Goal: Find specific fact: Find specific fact

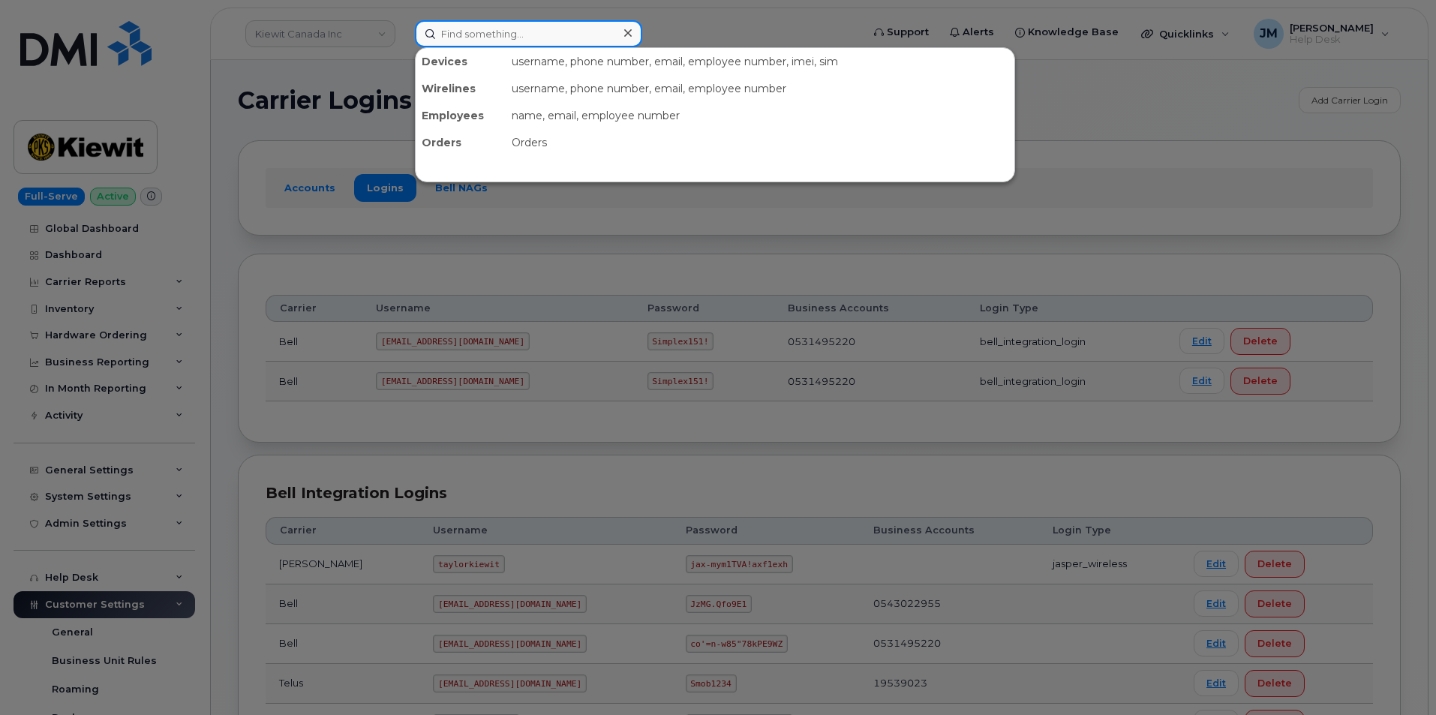
paste input "5142095456"
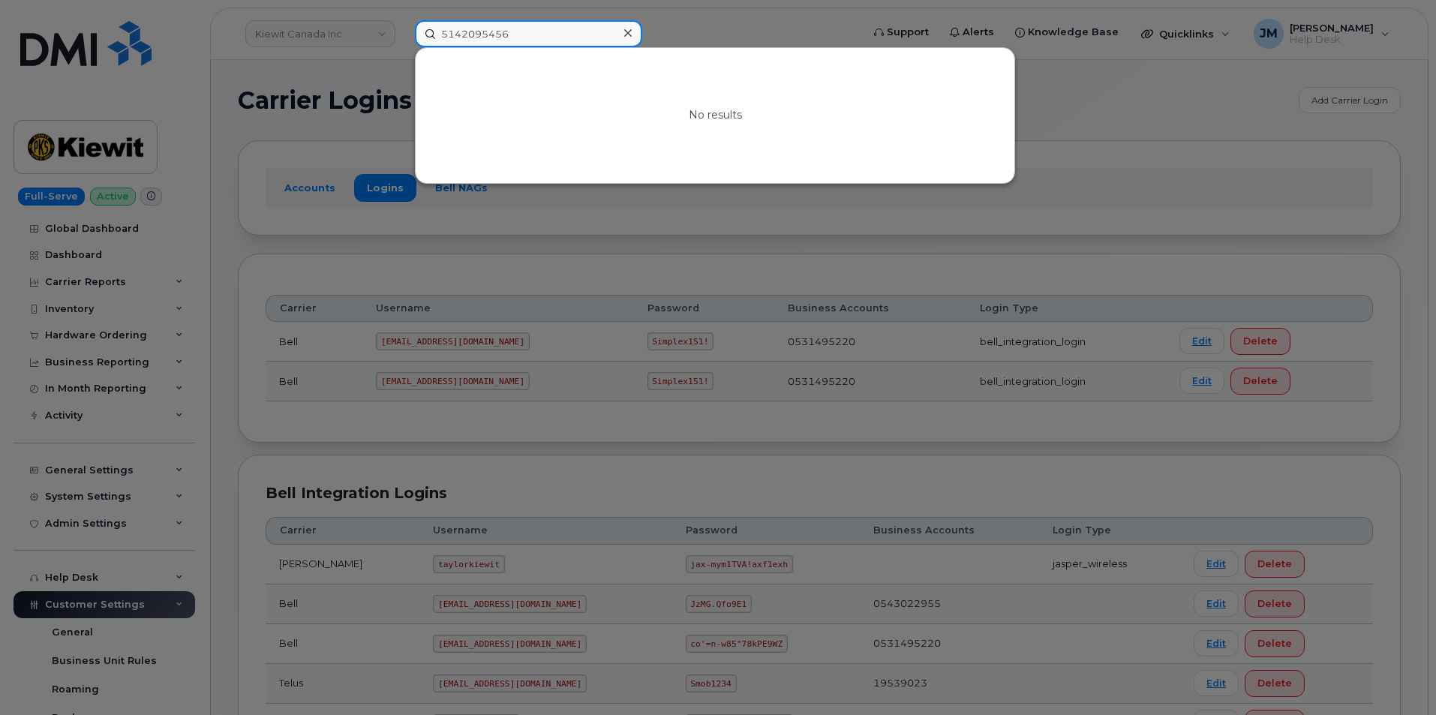
type input "5142095456"
click at [627, 35] on icon at bounding box center [628, 33] width 8 height 12
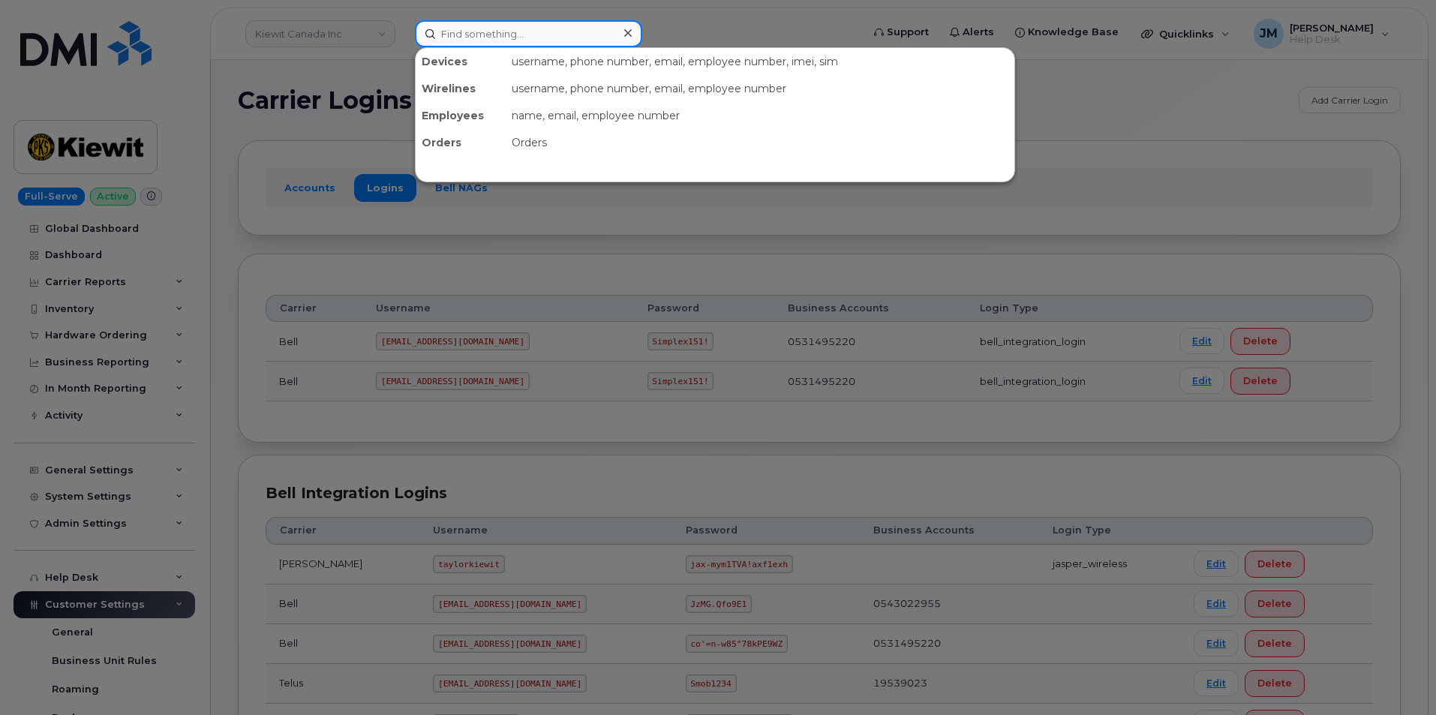
click at [609, 32] on input at bounding box center [528, 33] width 227 height 27
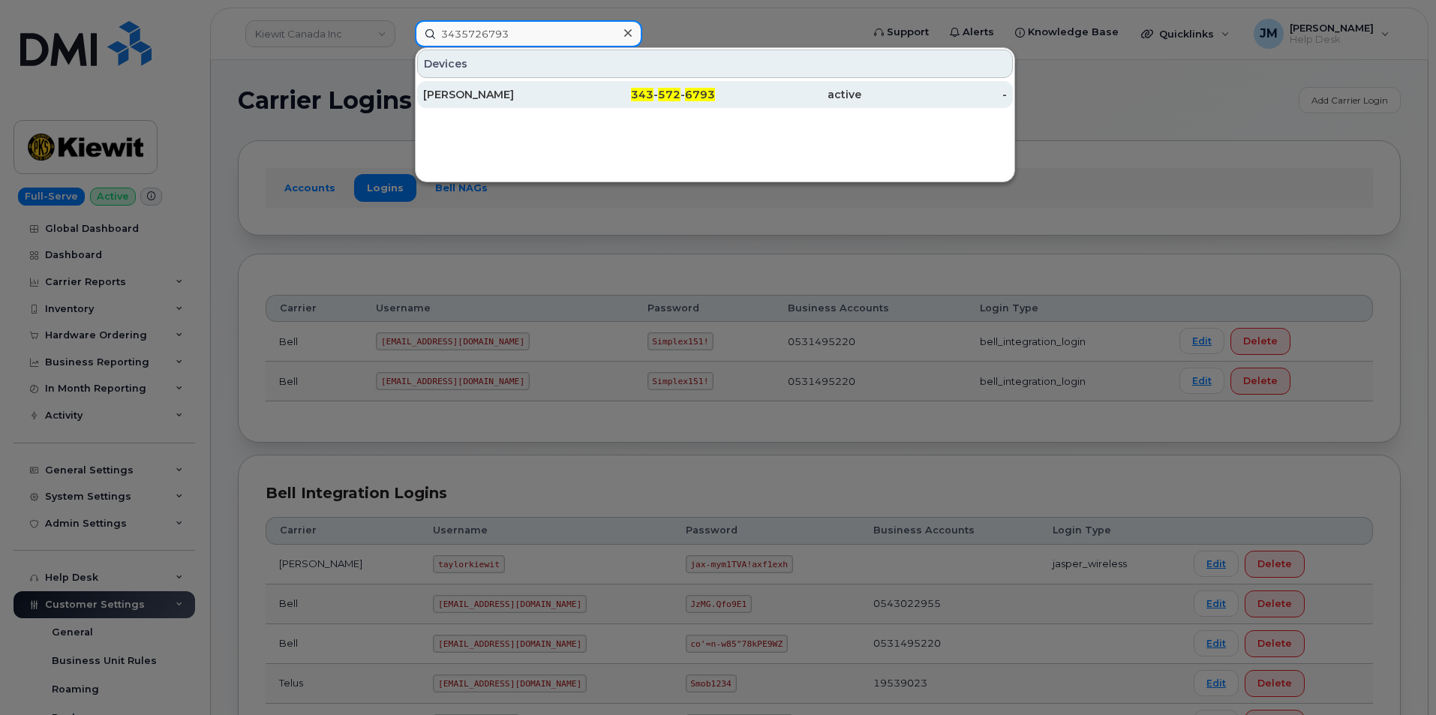
type input "3435726793"
click at [470, 97] on div "[PERSON_NAME]" at bounding box center [496, 94] width 146 height 15
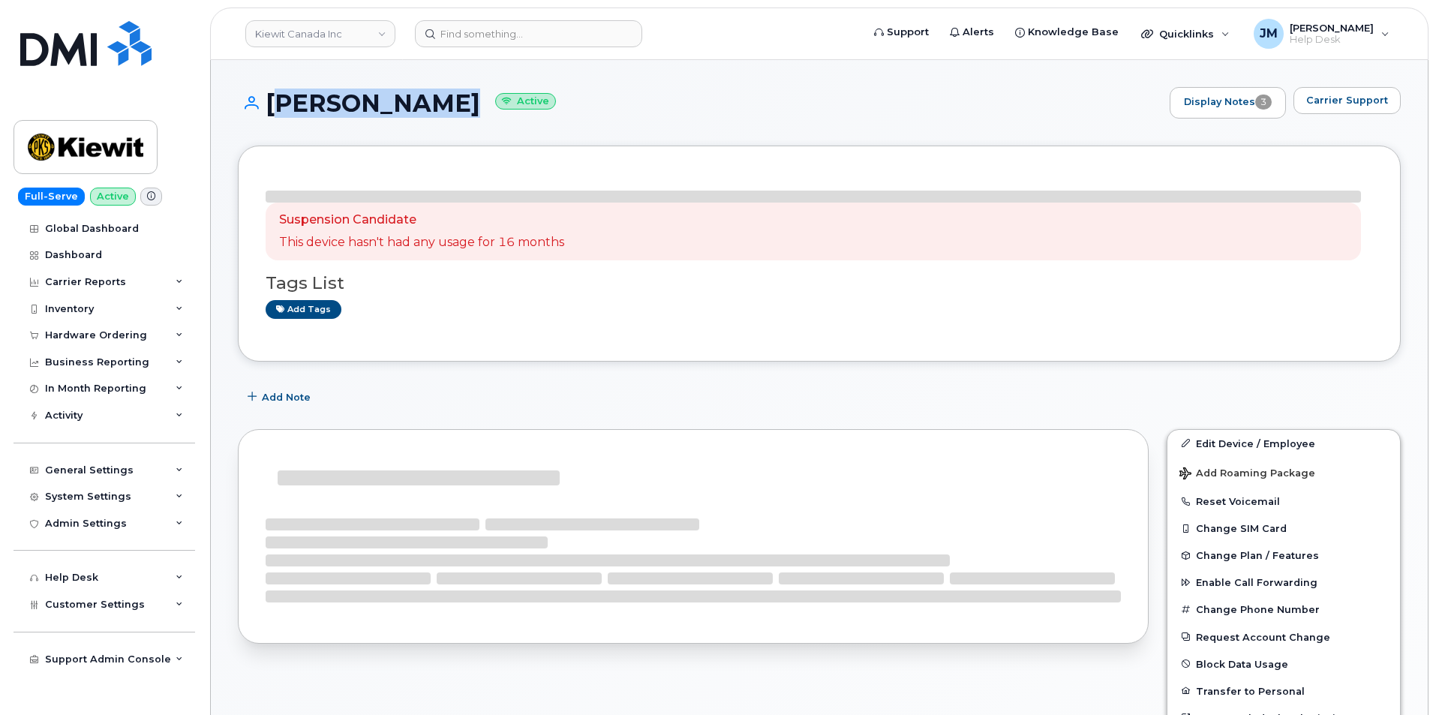
drag, startPoint x: 403, startPoint y: 106, endPoint x: 272, endPoint y: 103, distance: 131.3
click at [266, 103] on h1 "Maissa Filah Active" at bounding box center [700, 103] width 924 height 26
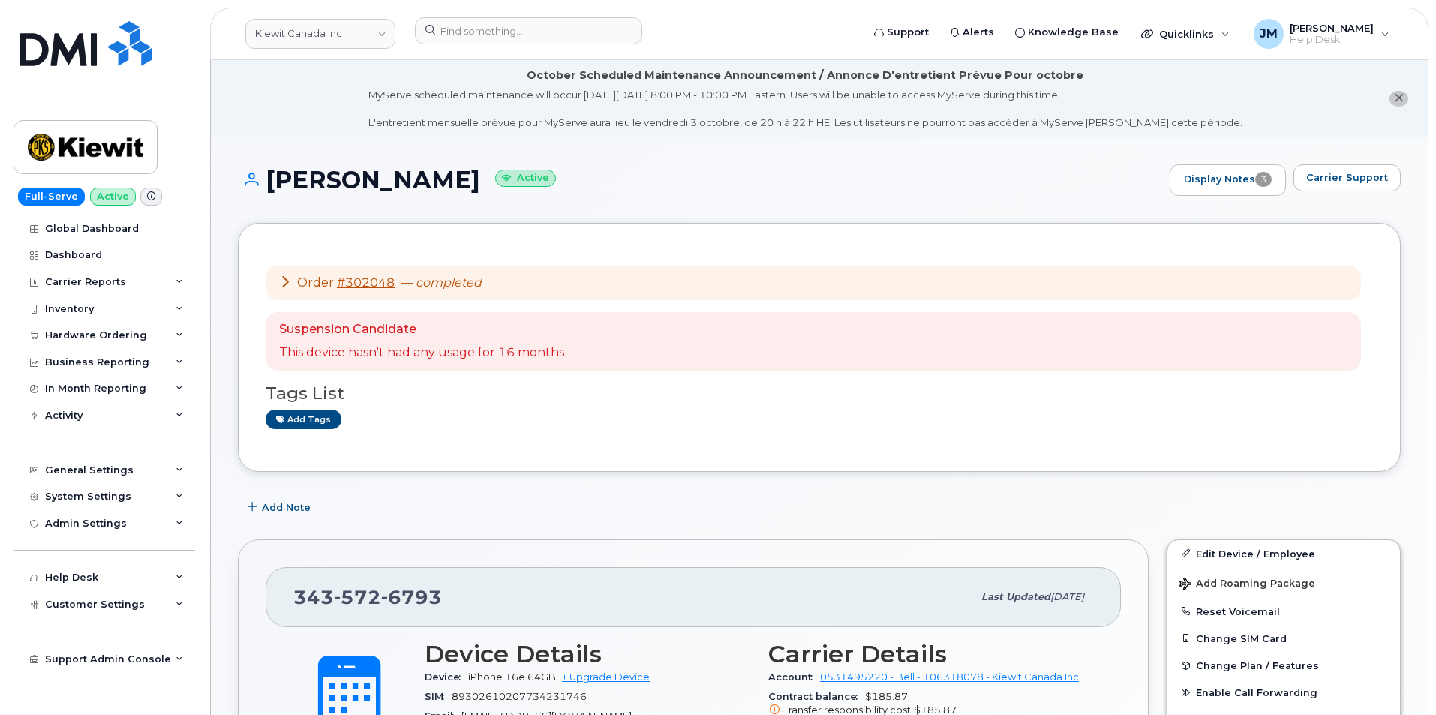
drag, startPoint x: 275, startPoint y: 103, endPoint x: 247, endPoint y: 110, distance: 28.6
click at [247, 110] on li "October Scheduled Maintenance Announcement / Annonce D'entretient Prévue Pour o…" at bounding box center [819, 98] width 1217 height 77
drag, startPoint x: 268, startPoint y: 179, endPoint x: 422, endPoint y: 183, distance: 153.8
click at [422, 183] on h1 "Maissa Filah Active" at bounding box center [700, 180] width 924 height 26
copy h1 "[PERSON_NAME]"
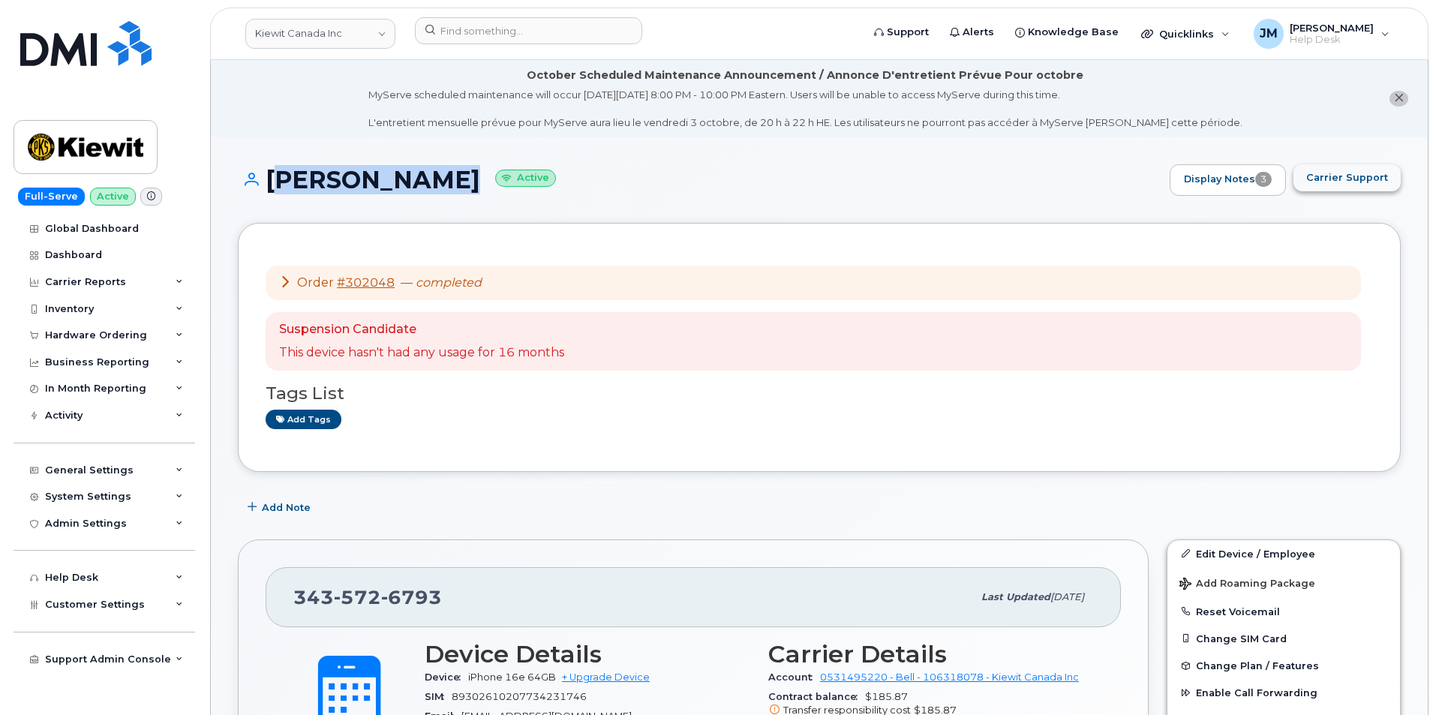
click at [1335, 179] on span "Carrier Support" at bounding box center [1347, 177] width 82 height 14
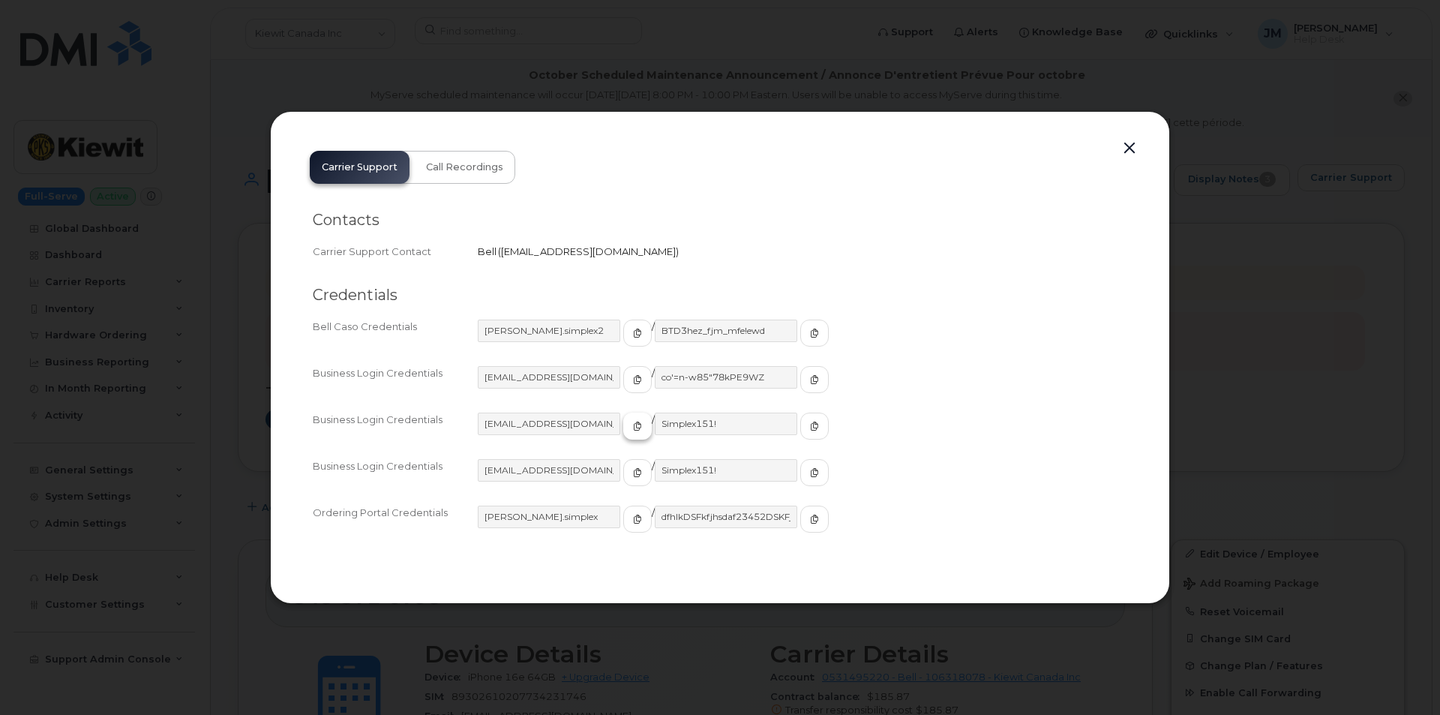
click at [633, 425] on icon "button" at bounding box center [637, 426] width 9 height 9
click at [810, 425] on icon "button" at bounding box center [814, 426] width 9 height 9
click at [1124, 151] on button "button" at bounding box center [1129, 148] width 23 height 21
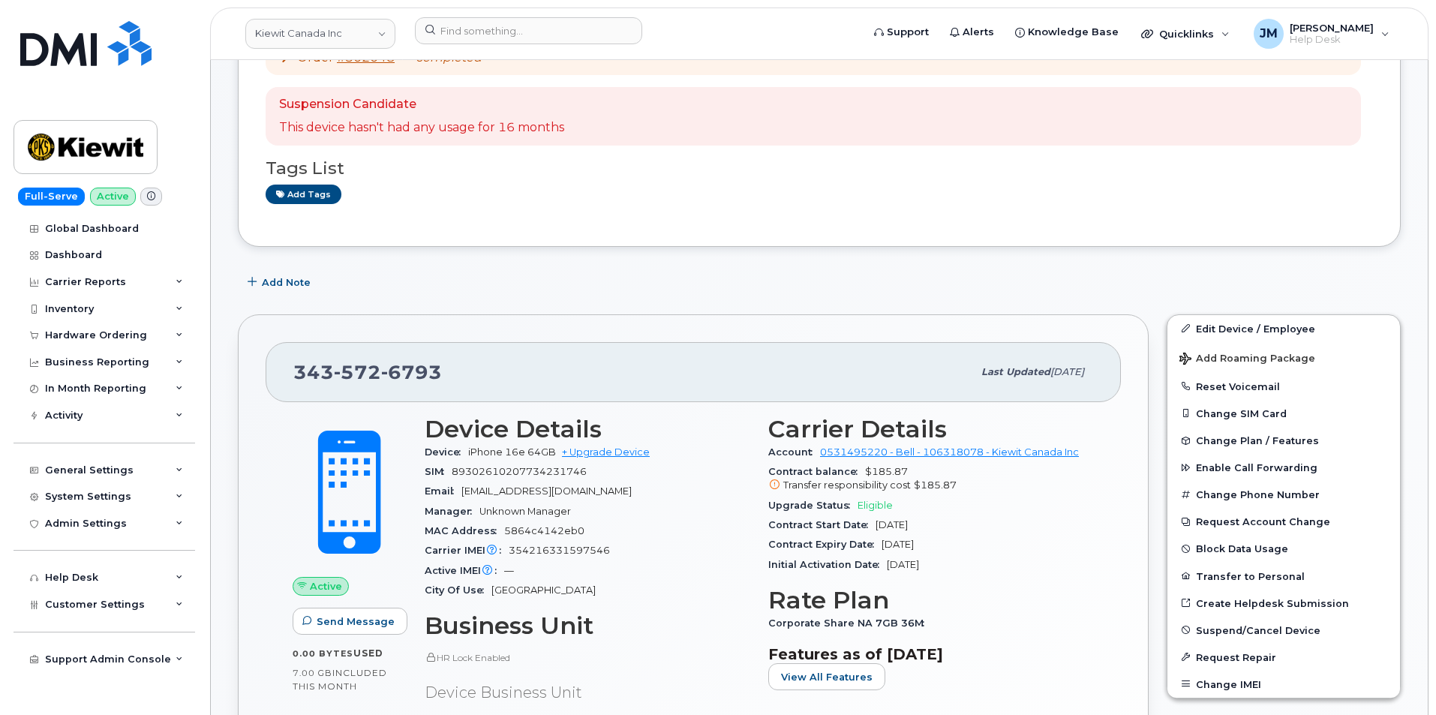
scroll to position [300, 0]
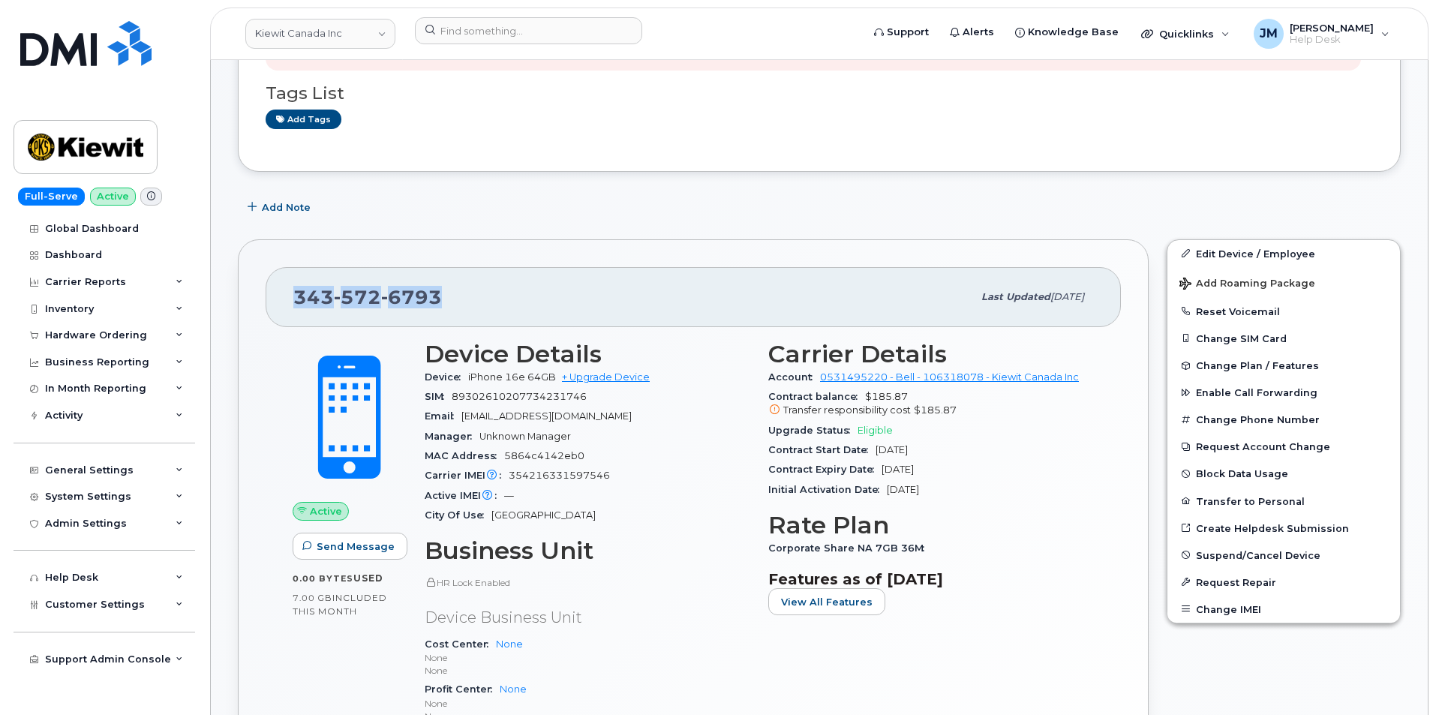
drag, startPoint x: 452, startPoint y: 296, endPoint x: 293, endPoint y: 296, distance: 158.3
click at [293, 296] on div "[PHONE_NUMBER]" at bounding box center [632, 297] width 679 height 32
copy span "[PHONE_NUMBER]"
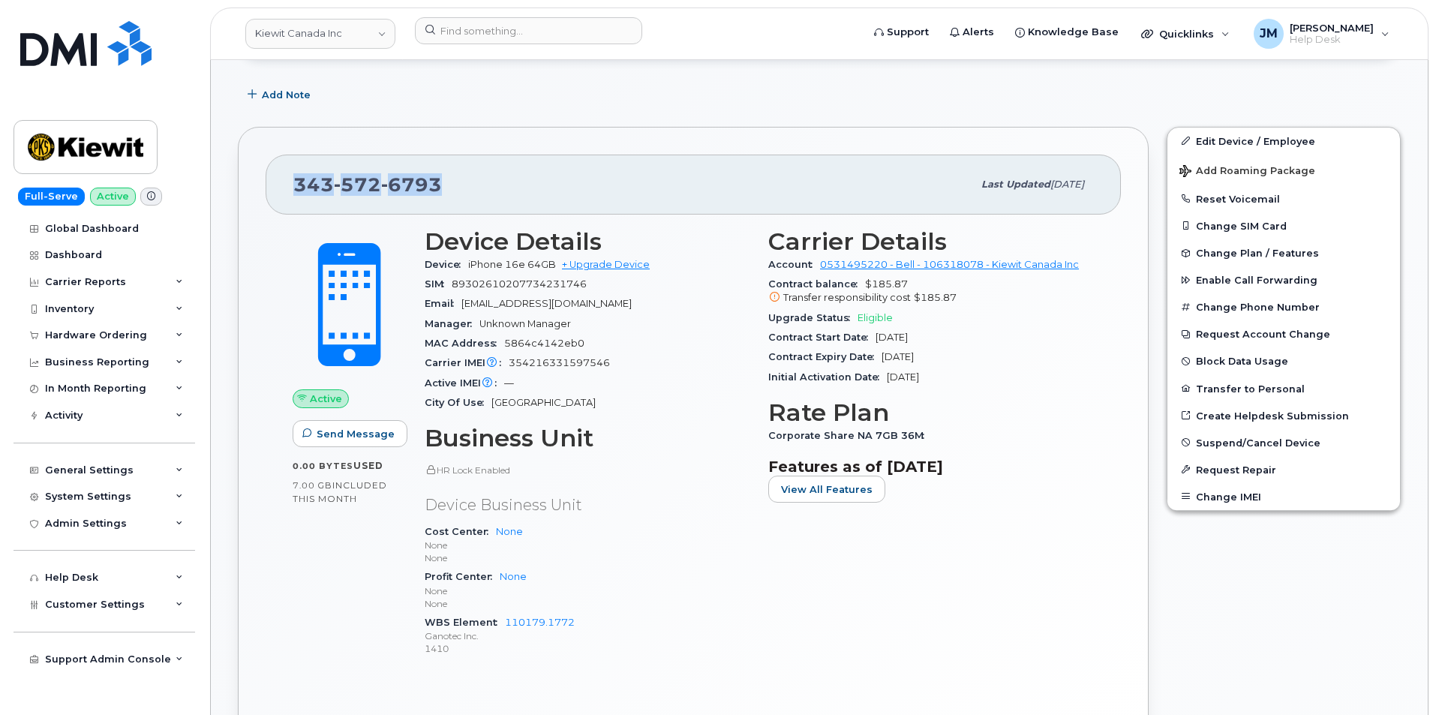
scroll to position [450, 0]
